Goal: Information Seeking & Learning: Learn about a topic

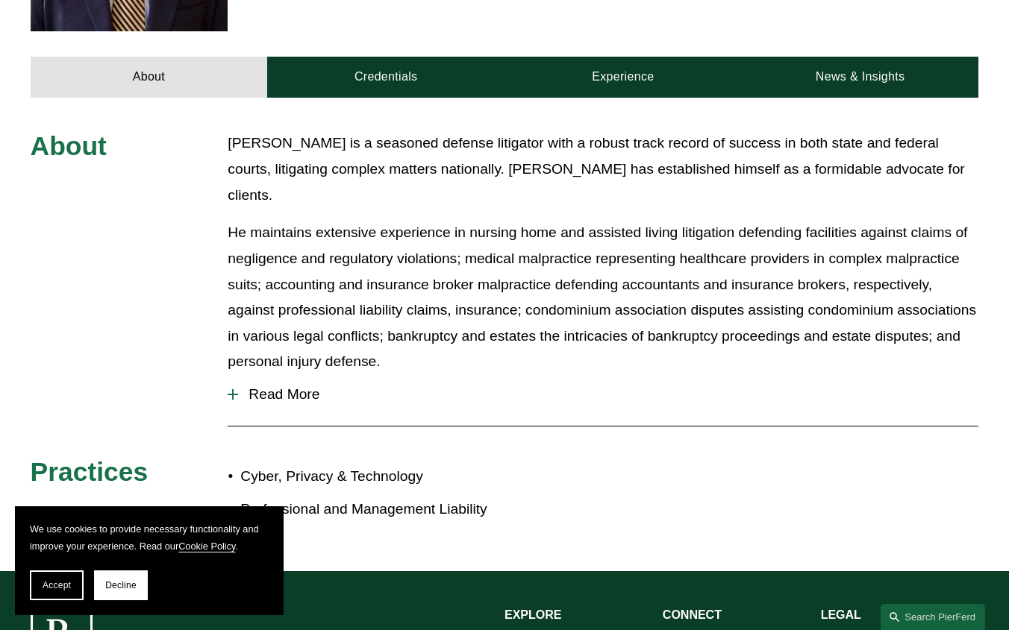
scroll to position [597, 0]
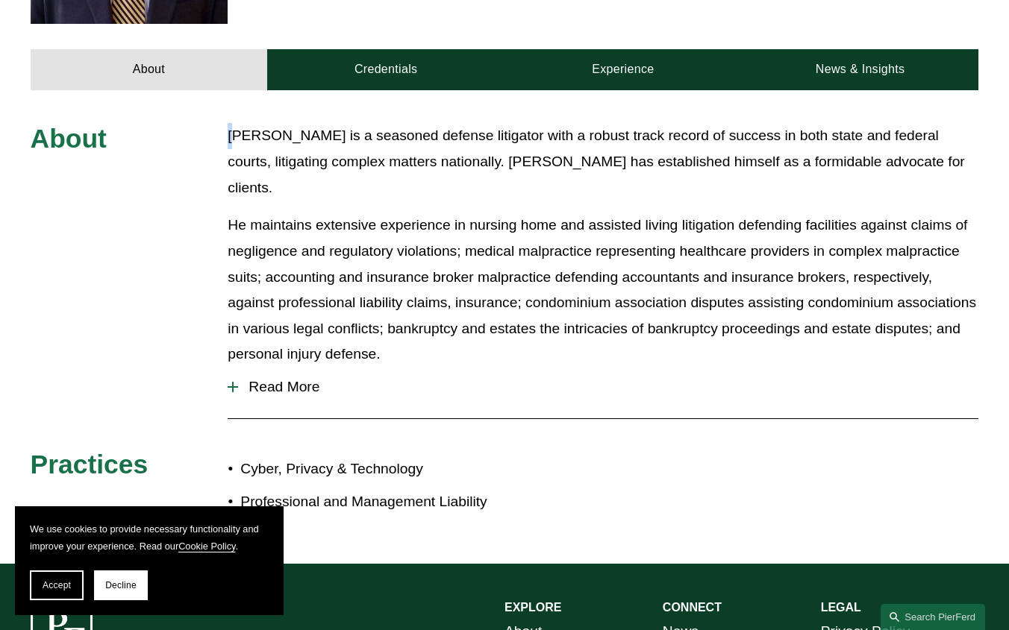
drag, startPoint x: 232, startPoint y: 98, endPoint x: 236, endPoint y: 106, distance: 8.3
click at [236, 123] on p "Kevin is a seasoned defense litigator with a robust track record of success in …" at bounding box center [603, 162] width 750 height 78
click at [304, 379] on span "Read More" at bounding box center [608, 387] width 740 height 16
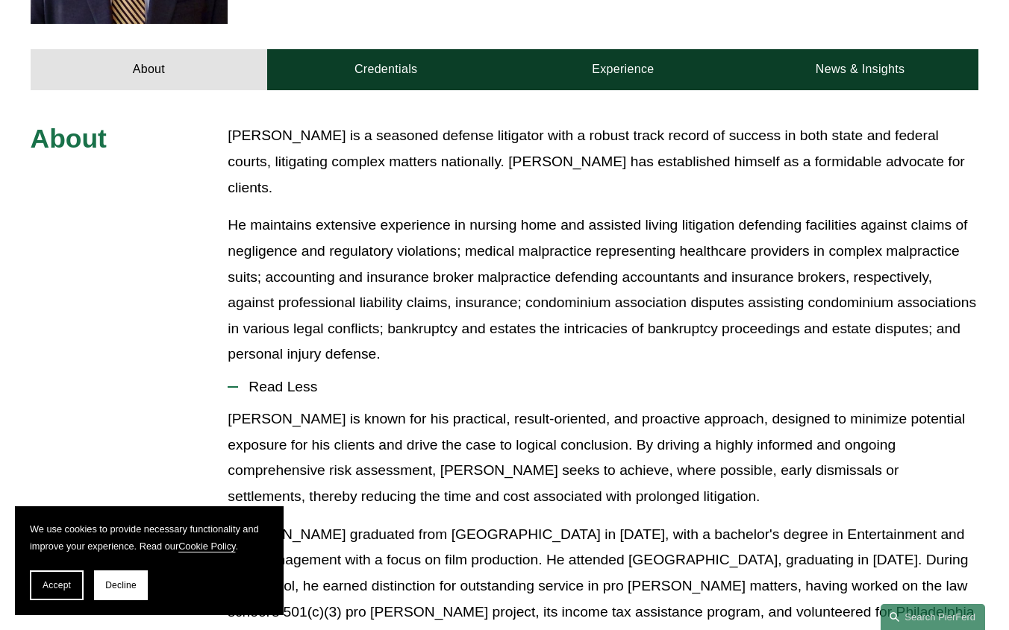
drag, startPoint x: 278, startPoint y: 110, endPoint x: 223, endPoint y: 115, distance: 55.5
click at [278, 123] on p "Kevin is a seasoned defense litigator with a robust track record of success in …" at bounding box center [603, 162] width 750 height 78
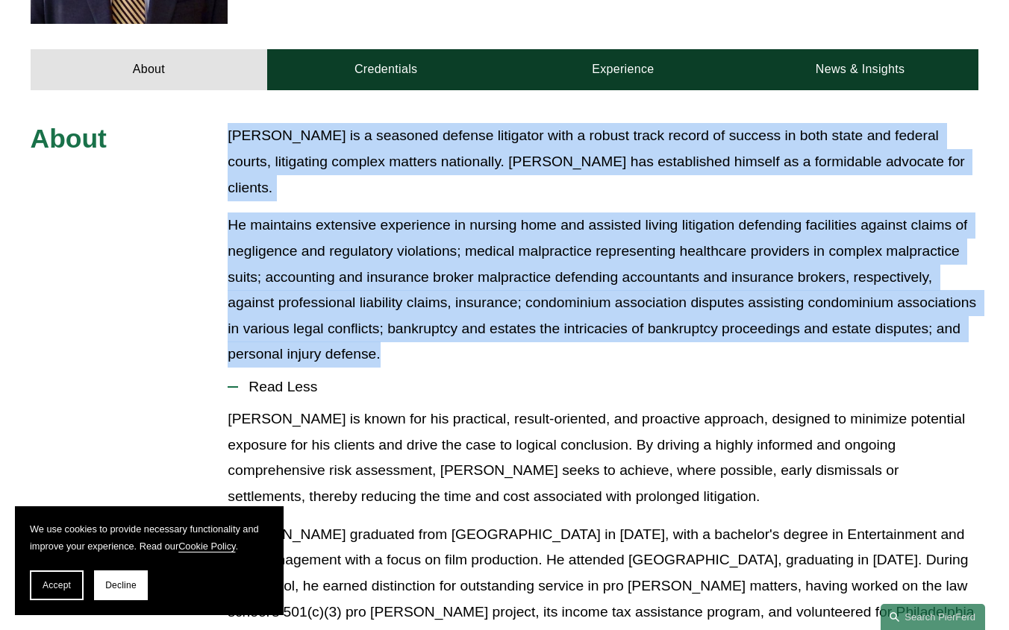
drag, startPoint x: 234, startPoint y: 104, endPoint x: 444, endPoint y: 298, distance: 285.6
click at [444, 298] on div "Kevin is a seasoned defense litigator with a robust track record of success in …" at bounding box center [603, 245] width 750 height 245
copy div "Kevin is a seasoned defense litigator with a robust track record of success in …"
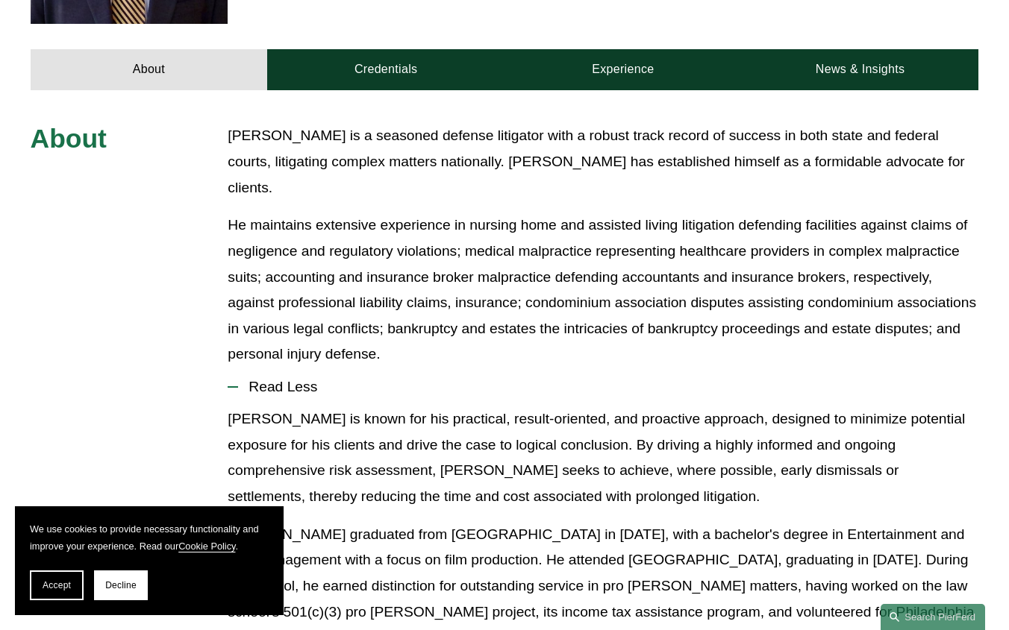
click at [504, 407] on p "Kevin is known for his practical, result-oriented, and proactive approach, desi…" at bounding box center [603, 459] width 750 height 104
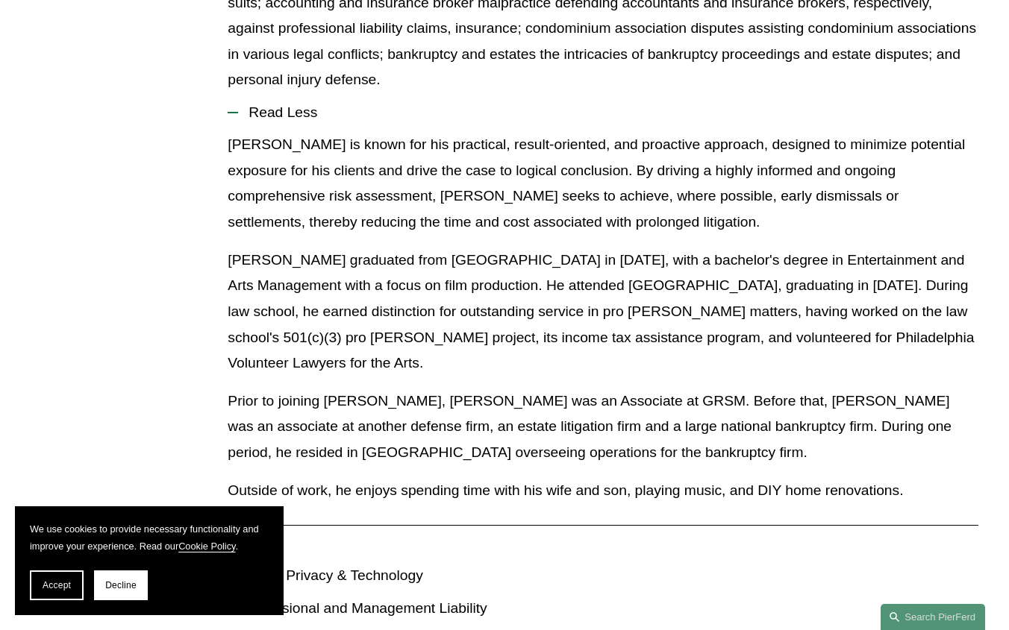
scroll to position [895, 0]
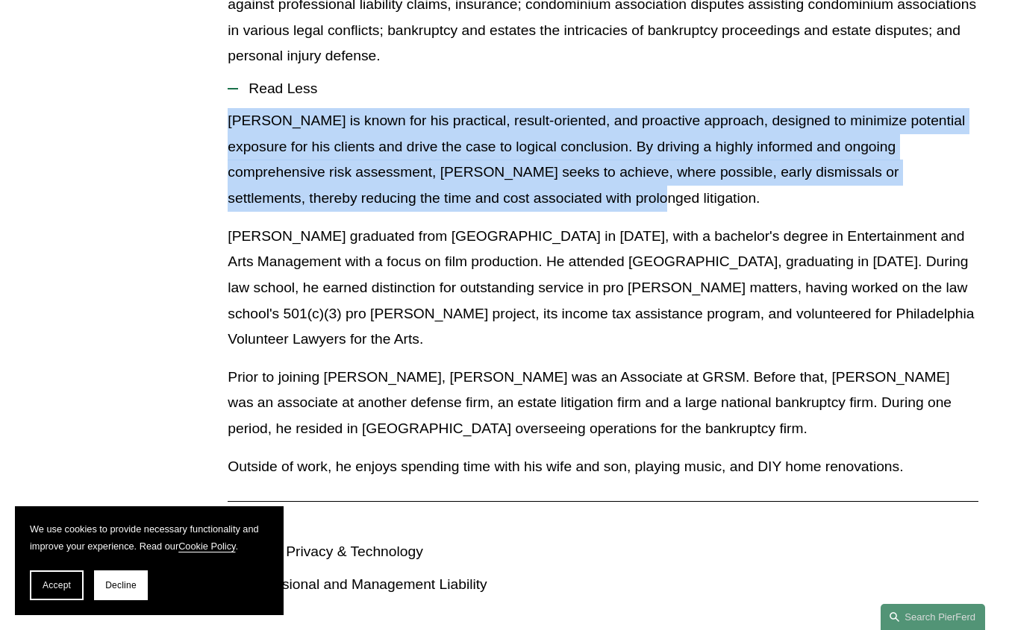
drag, startPoint x: 221, startPoint y: 69, endPoint x: 542, endPoint y: 139, distance: 328.2
click at [542, 139] on div "About Kevin is a seasoned defense litigator with a robust track record of succe…" at bounding box center [504, 219] width 1009 height 789
copy p "Kevin is known for his practical, result-oriented, and proactive approach, desi…"
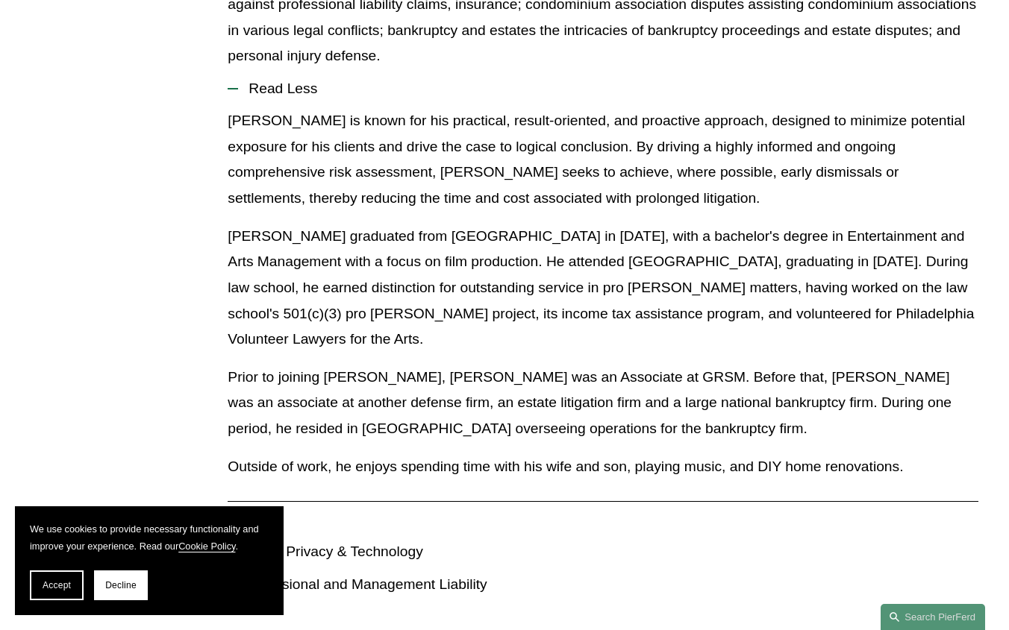
drag, startPoint x: 35, startPoint y: 413, endPoint x: 333, endPoint y: 411, distance: 298.4
click at [251, 419] on div "About Kevin is a seasoned defense litigator with a robust track record of succe…" at bounding box center [504, 219] width 1009 height 789
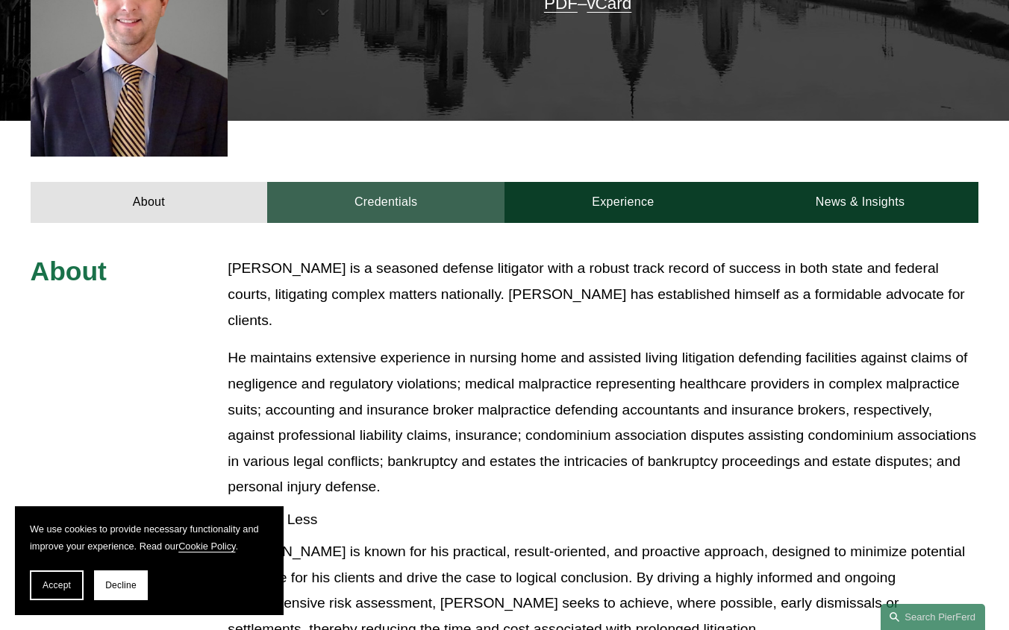
scroll to position [266, 0]
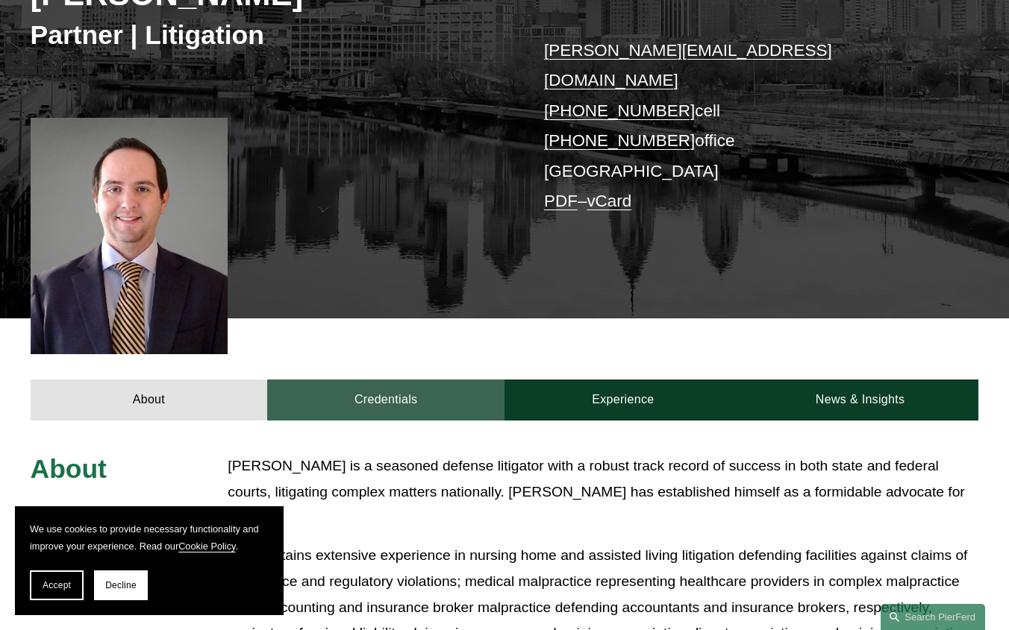
click at [427, 380] on link "Credentials" at bounding box center [385, 400] width 237 height 41
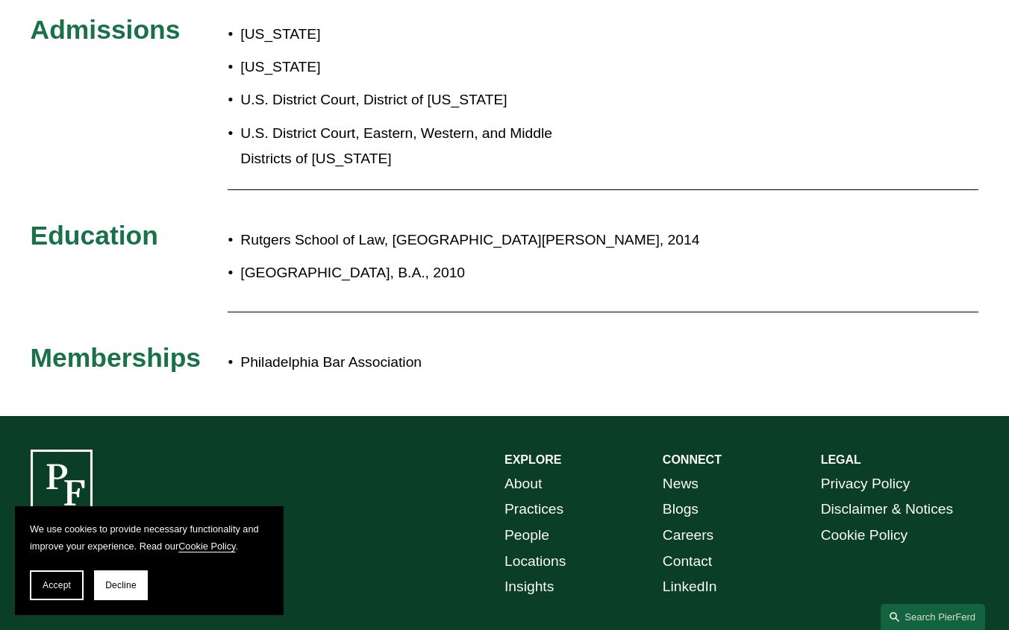
scroll to position [714, 0]
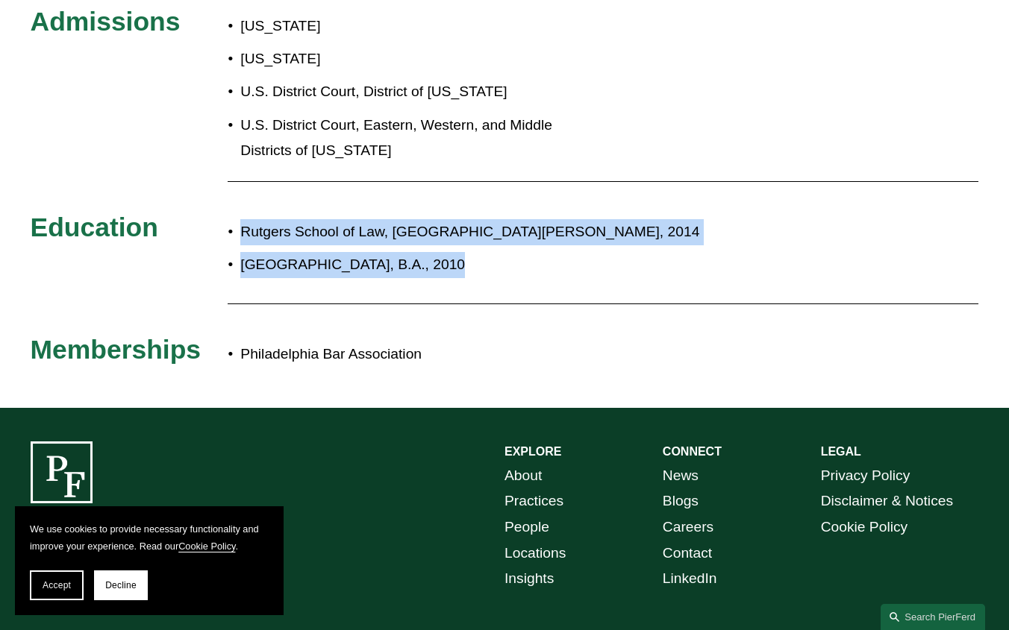
drag, startPoint x: 239, startPoint y: 204, endPoint x: 492, endPoint y: 251, distance: 257.8
click at [492, 251] on div "Admissions Pennsylvania New Jersey U.S. District Court, District of New Jersey …" at bounding box center [504, 190] width 1009 height 369
copy div "Rutgers School of Law, Camden, J.D., 2014 Drexel University, B.A., 2010"
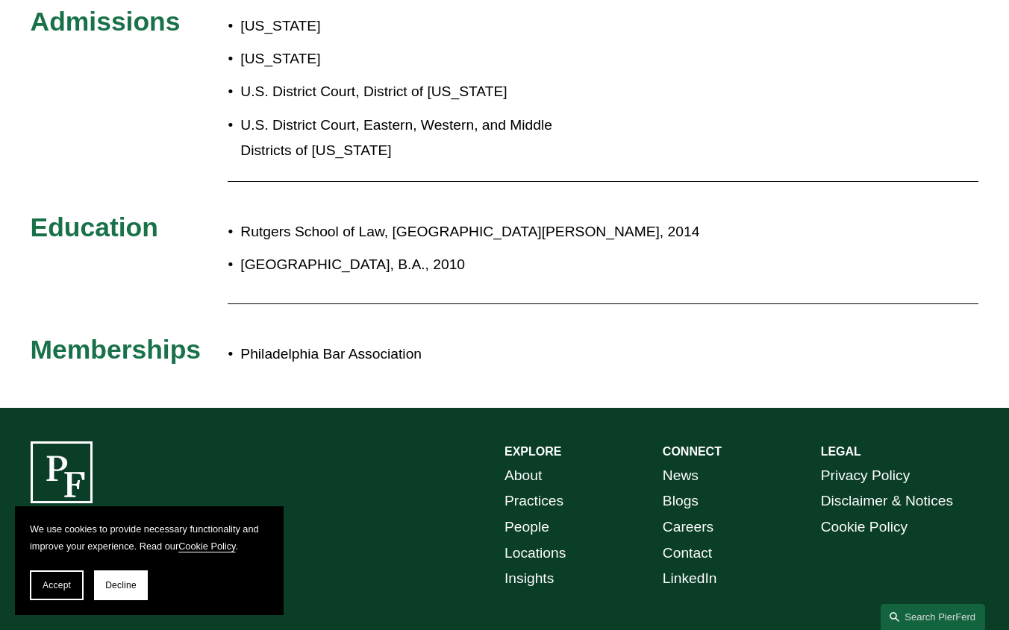
drag, startPoint x: 567, startPoint y: 374, endPoint x: 574, endPoint y: 360, distance: 16.7
click at [565, 374] on div "Admissions Pennsylvania New Jersey U.S. District Court, District of New Jersey …" at bounding box center [504, 191] width 1009 height 436
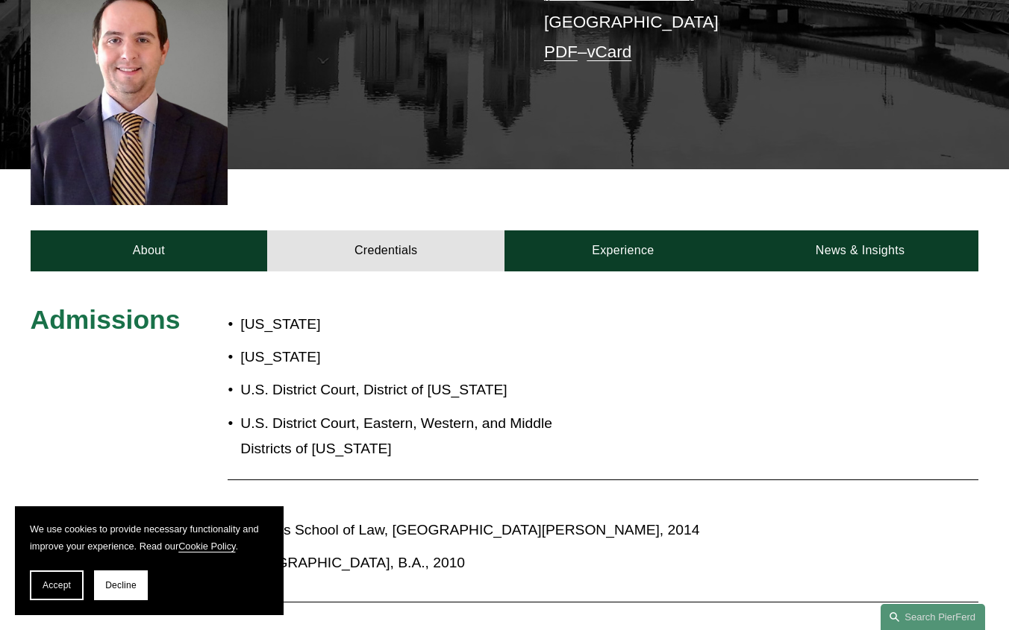
scroll to position [192, 0]
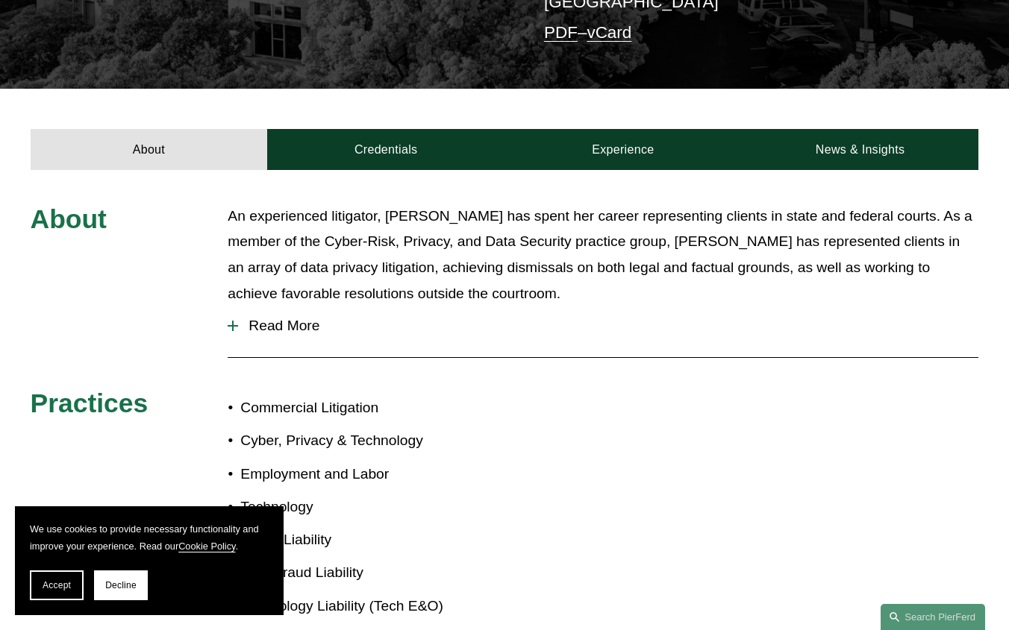
scroll to position [448, 0]
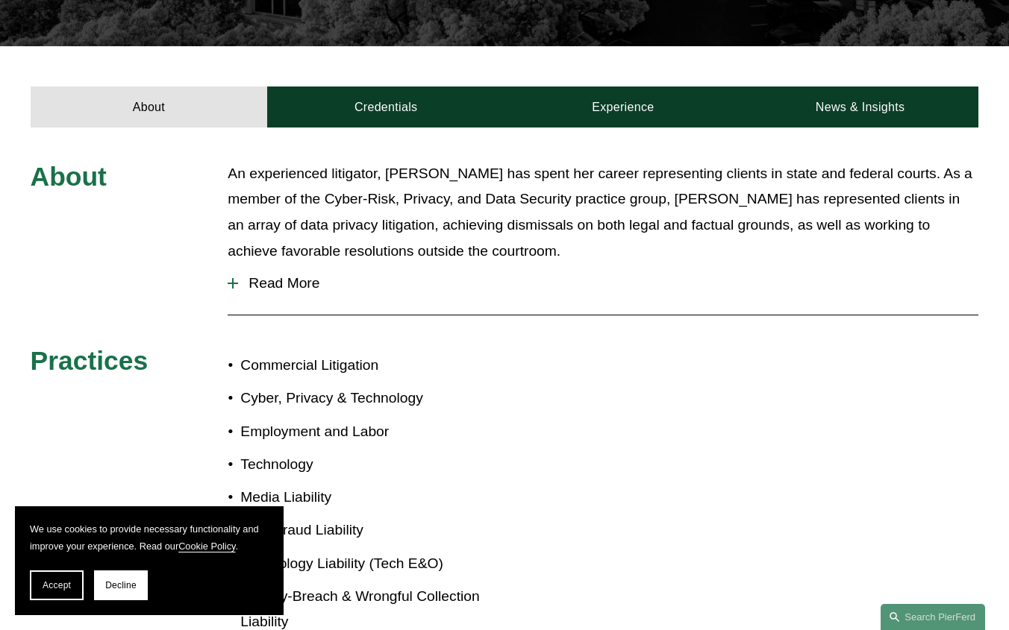
click at [283, 275] on span "Read More" at bounding box center [608, 283] width 740 height 16
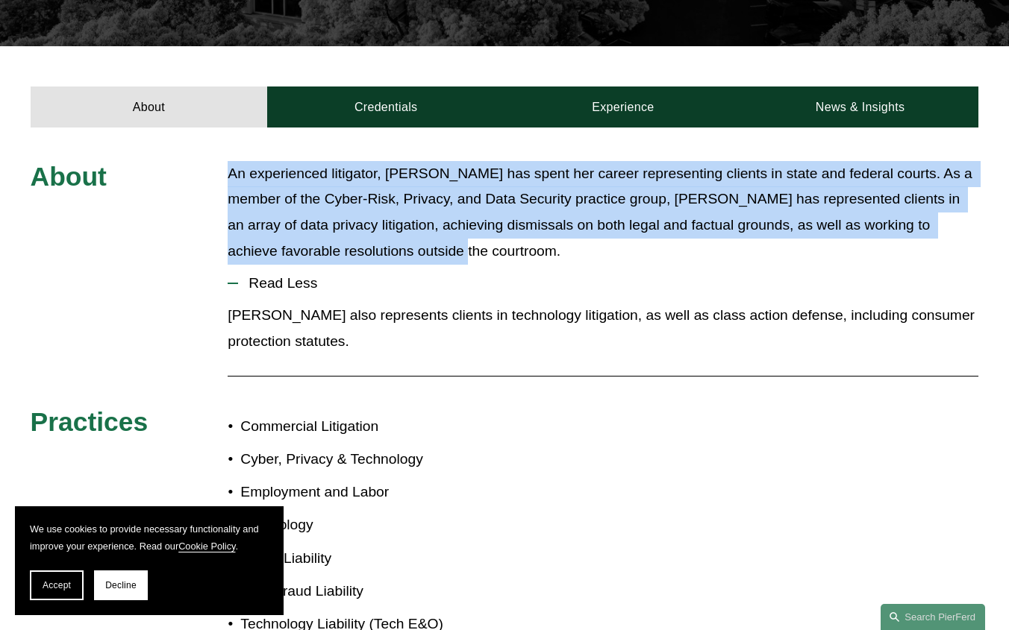
drag, startPoint x: 226, startPoint y: 140, endPoint x: 459, endPoint y: 220, distance: 246.1
click at [459, 220] on div "About An experienced litigator, [PERSON_NAME] has spent her career representing…" at bounding box center [504, 449] width 1009 height 576
copy p "An experienced litigator, [PERSON_NAME] has spent her career representing clien…"
click at [492, 264] on button "Read Less" at bounding box center [603, 283] width 750 height 39
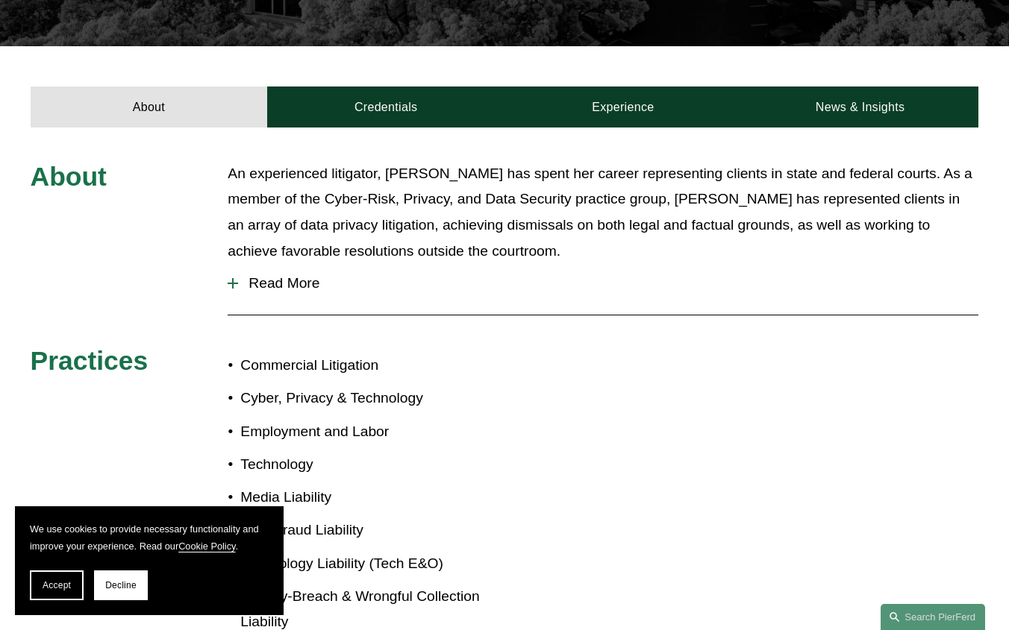
click at [422, 305] on div at bounding box center [603, 315] width 750 height 20
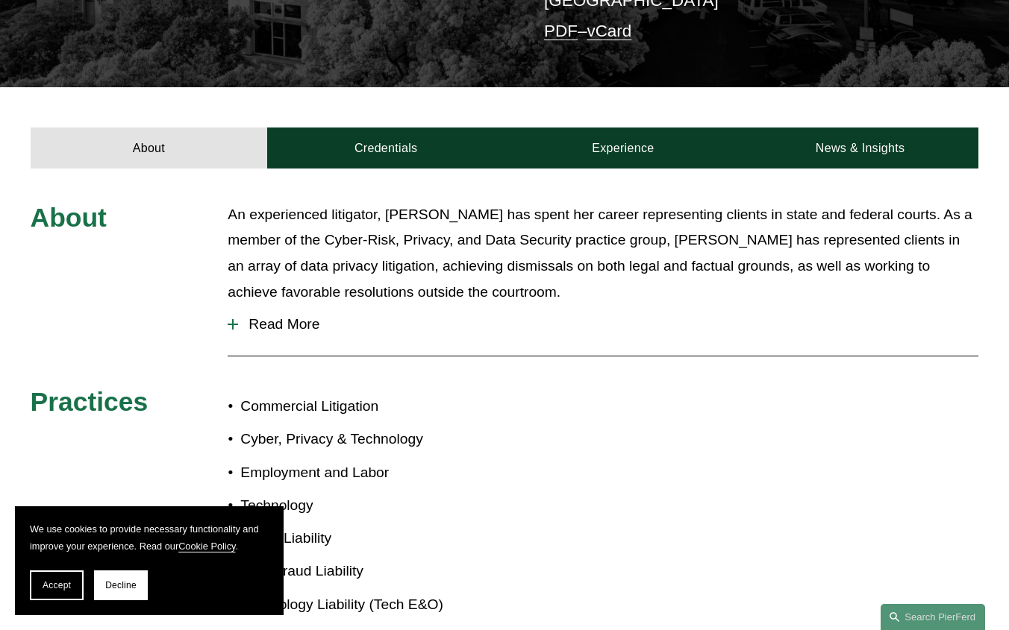
scroll to position [298, 0]
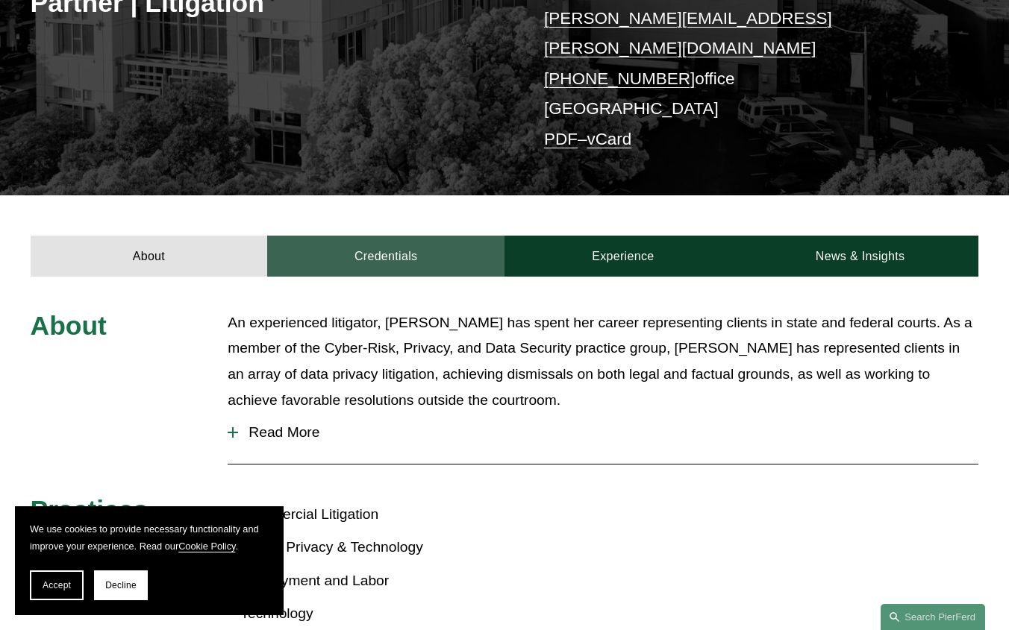
click at [420, 236] on link "Credentials" at bounding box center [385, 256] width 237 height 41
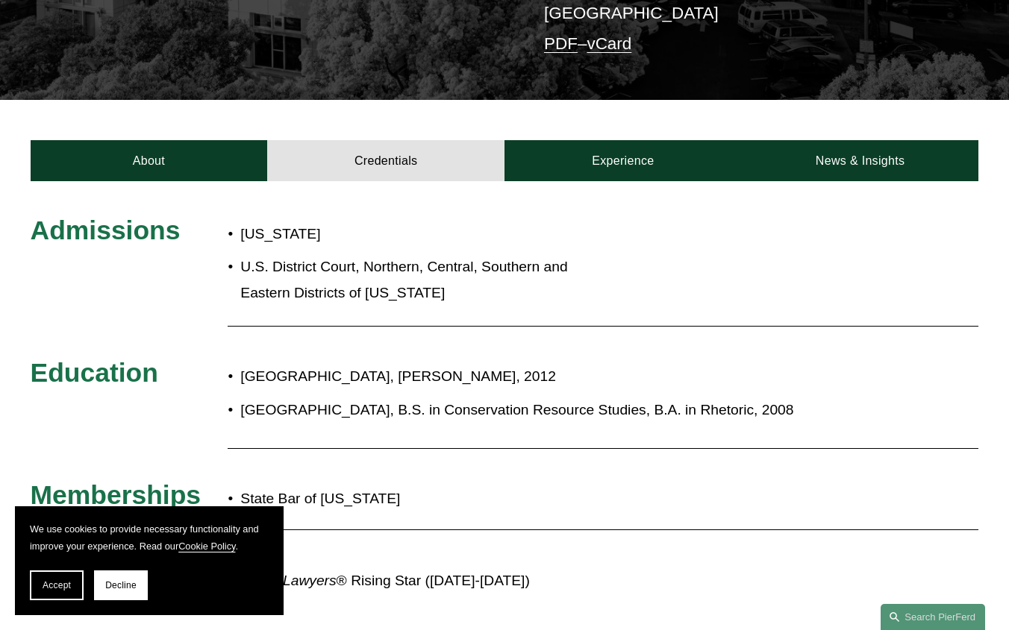
scroll to position [448, 0]
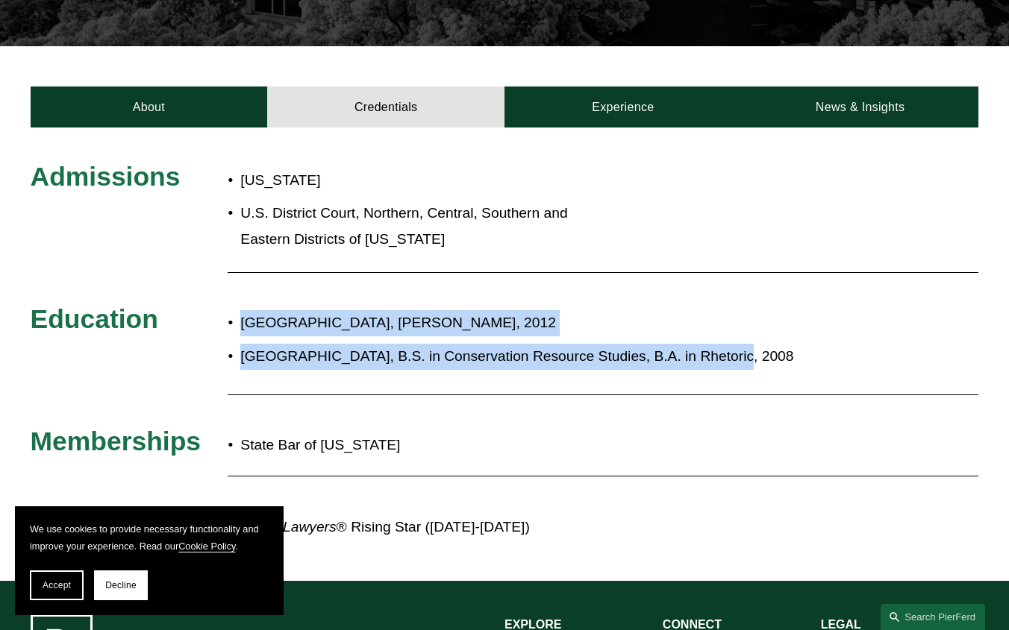
drag, startPoint x: 242, startPoint y: 299, endPoint x: 764, endPoint y: 323, distance: 522.8
click at [764, 323] on ul "[GEOGRAPHIC_DATA], [PERSON_NAME], 2012 [GEOGRAPHIC_DATA], B.S. in Conservation …" at bounding box center [544, 339] width 632 height 59
copy ul "[GEOGRAPHIC_DATA], [PERSON_NAME], 2012 [GEOGRAPHIC_DATA], B.S. in Conservation …"
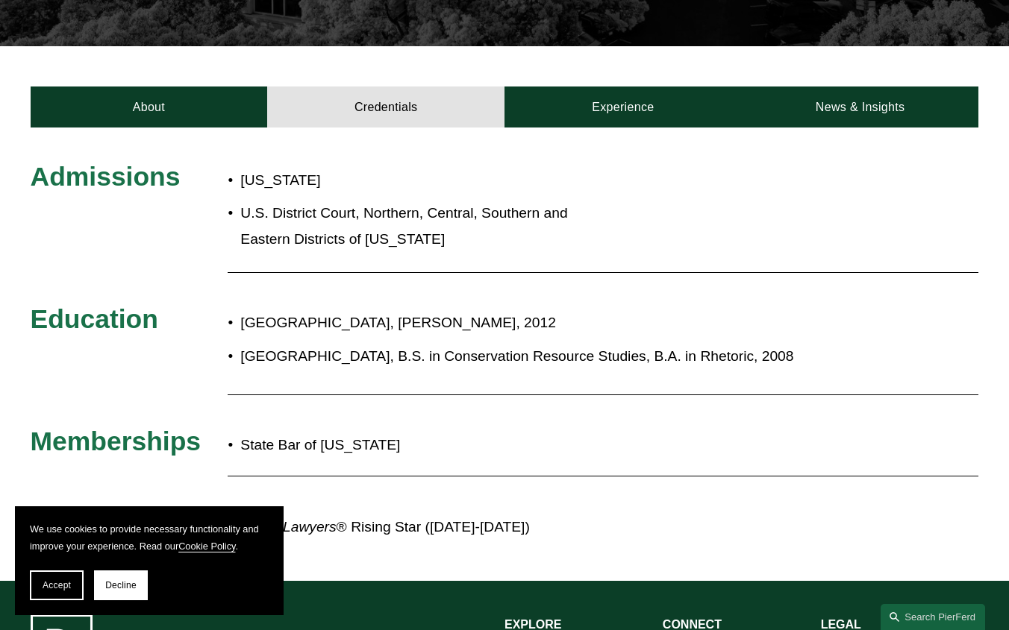
click at [752, 266] on div at bounding box center [603, 273] width 750 height 15
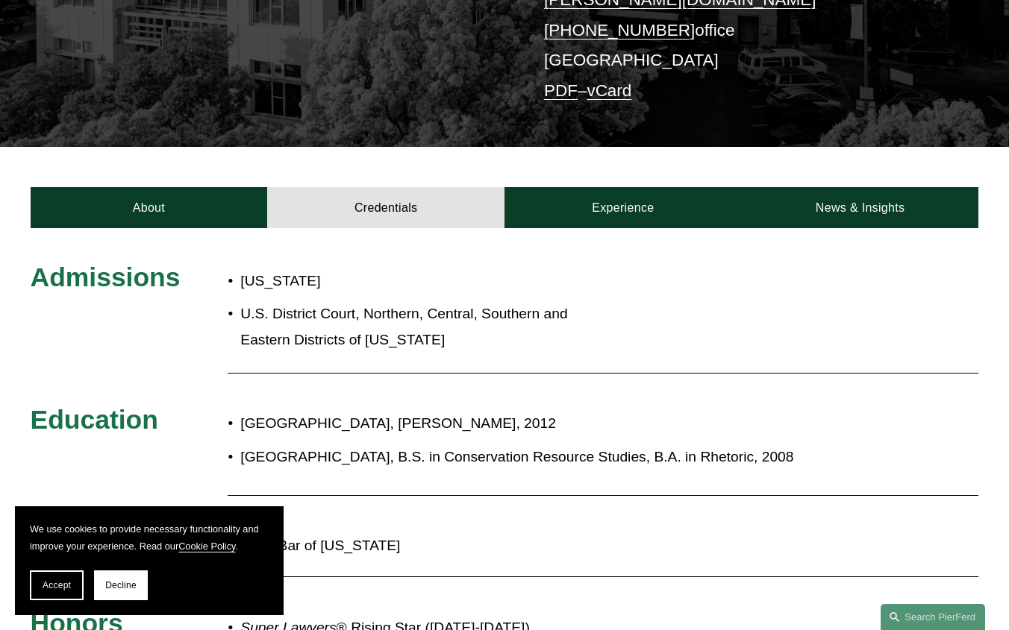
scroll to position [373, 0]
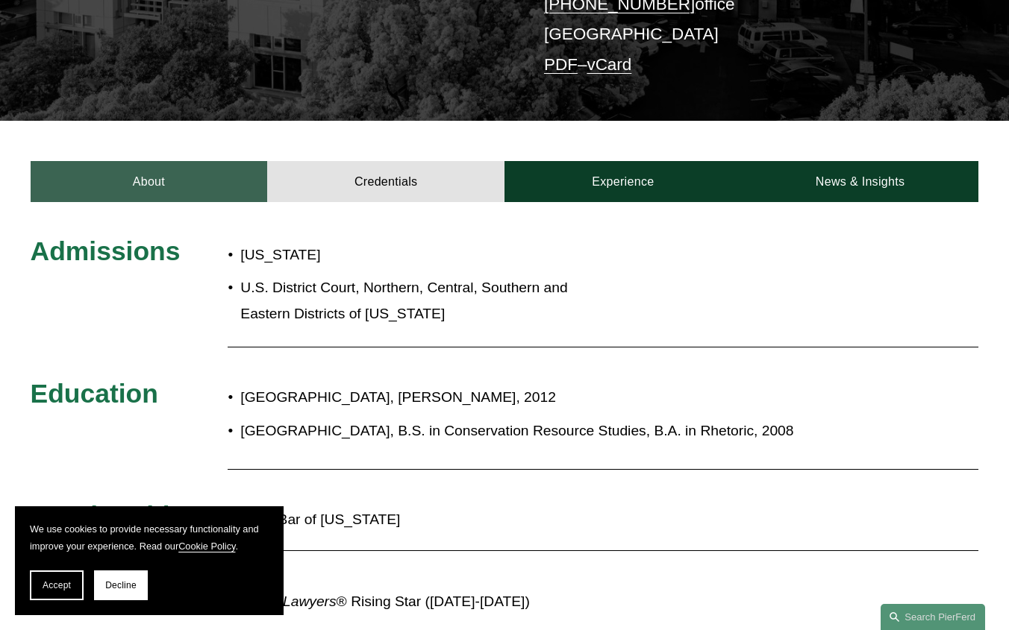
click at [195, 175] on link "About" at bounding box center [149, 181] width 237 height 41
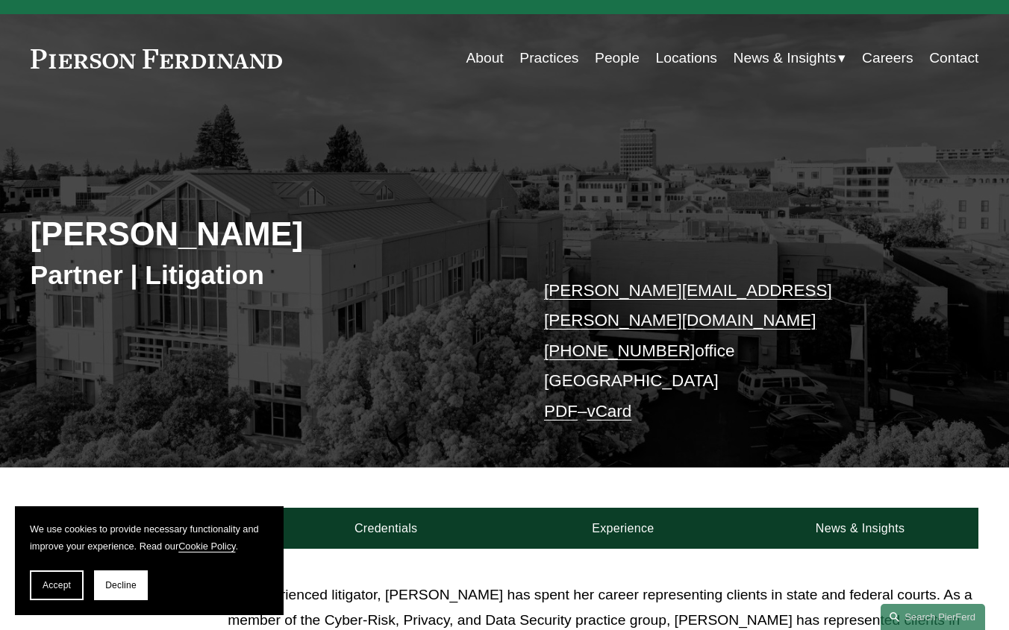
scroll to position [0, 0]
